Goal: Transaction & Acquisition: Book appointment/travel/reservation

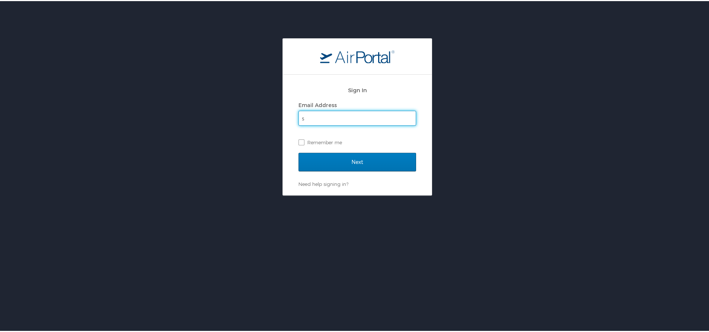
type input "[EMAIL_ADDRESS][DOMAIN_NAME]"
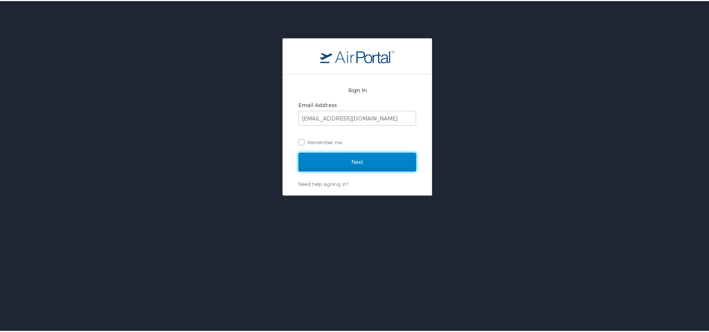
click at [357, 160] on input "Next" at bounding box center [358, 161] width 118 height 19
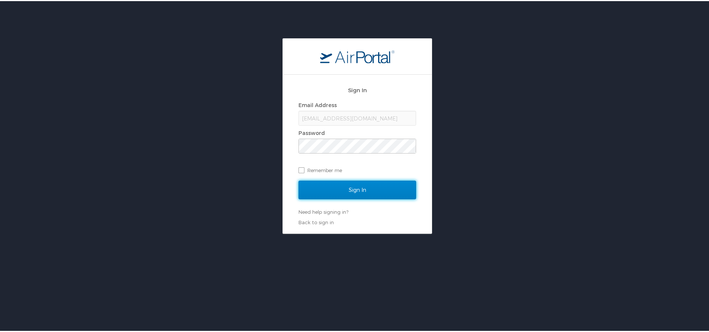
click at [374, 191] on input "Sign In" at bounding box center [358, 189] width 118 height 19
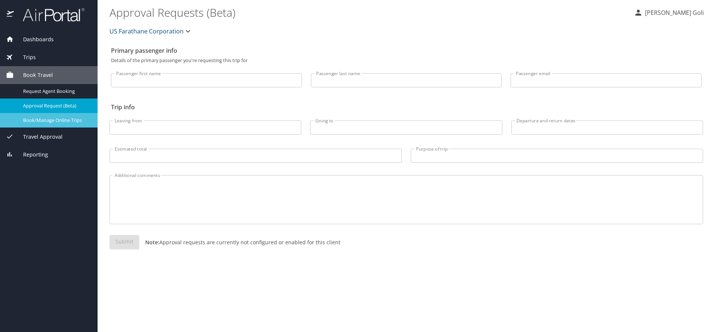
click at [50, 118] on span "Book/Manage Online Trips" at bounding box center [56, 120] width 66 height 7
